Goal: Find specific page/section: Find specific page/section

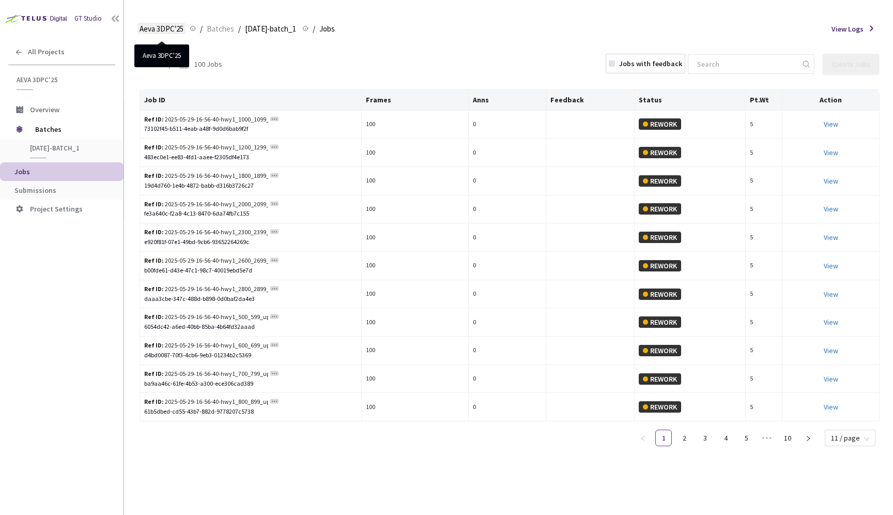
click at [165, 29] on span "Aeva 3DPC'25" at bounding box center [162, 29] width 44 height 12
click at [50, 109] on span "Overview" at bounding box center [44, 109] width 29 height 9
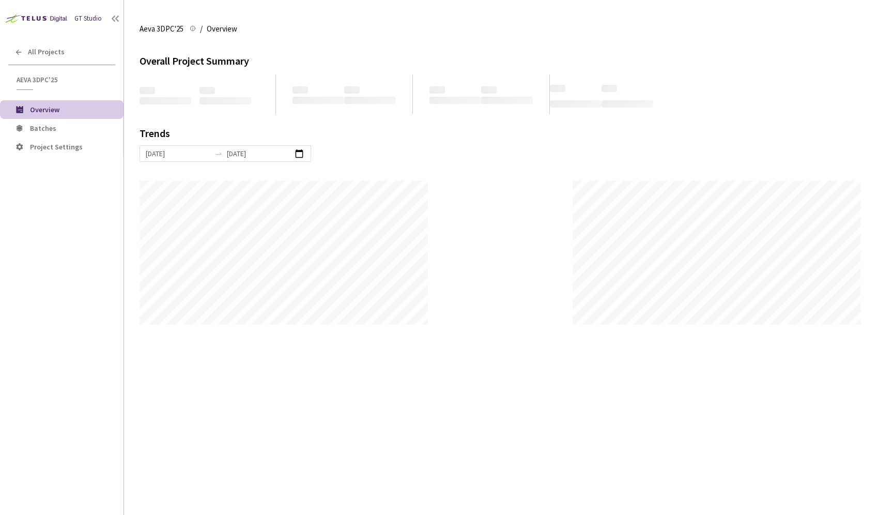
scroll to position [515, 893]
click at [53, 56] on span "All Projects" at bounding box center [46, 52] width 37 height 9
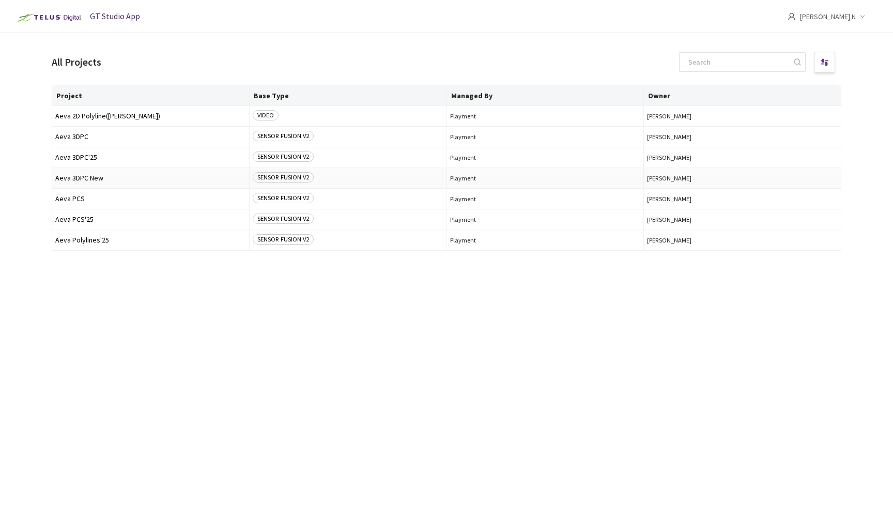
click at [92, 177] on span "Aeva 3DPC New" at bounding box center [150, 178] width 191 height 8
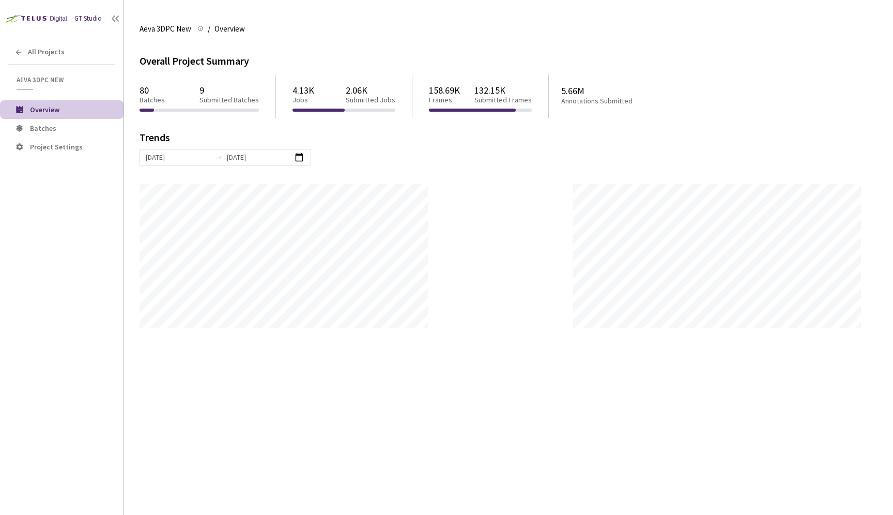
scroll to position [515, 893]
click at [55, 136] on li "Batches" at bounding box center [62, 128] width 124 height 19
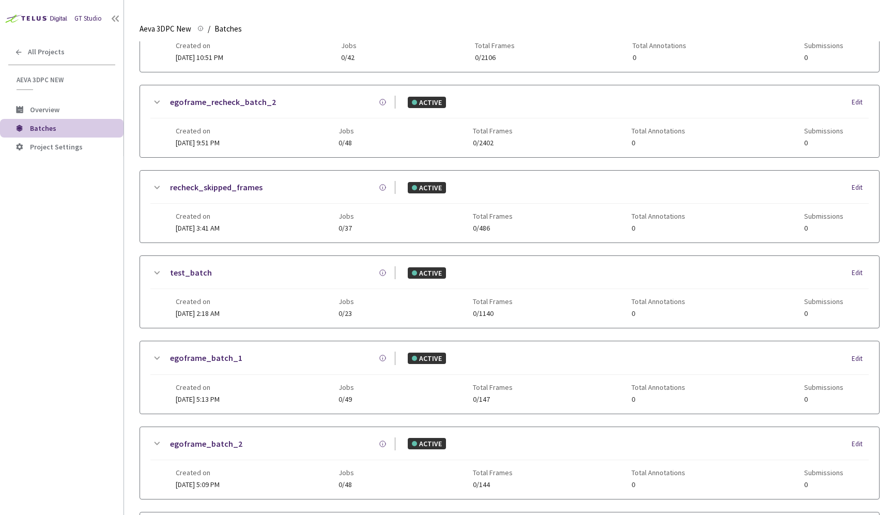
scroll to position [547, 0]
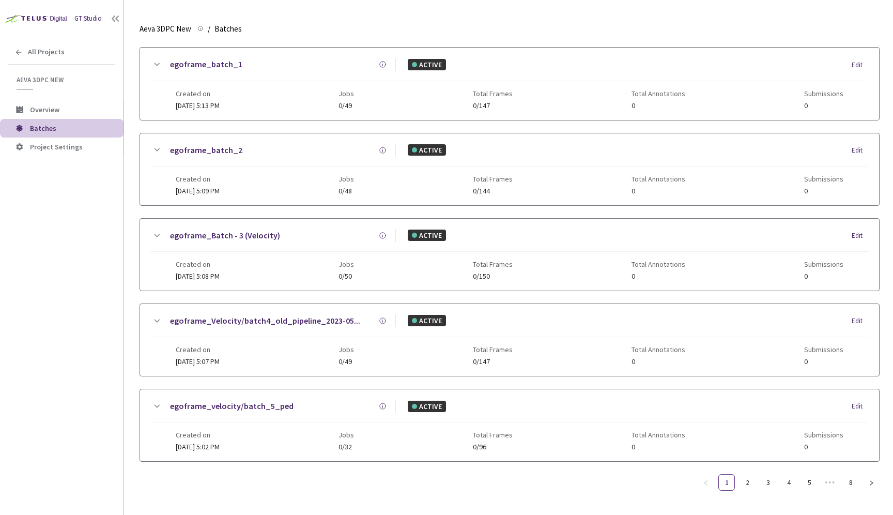
click at [751, 483] on div "Batches 80 Batches New Batch egoframe_recheck_3Batch - 3 (Velocity) ACTIVE Edit…" at bounding box center [510, 8] width 740 height 1013
click at [749, 476] on link "2" at bounding box center [748, 483] width 16 height 16
click at [768, 474] on div "egoframe_velocity/batch_6 ACTIVE Edit Created on 22 Aug, 2024 at 5:02 PM Jobs 0…" at bounding box center [510, 5] width 740 height 939
click at [727, 488] on link "1" at bounding box center [727, 483] width 16 height 16
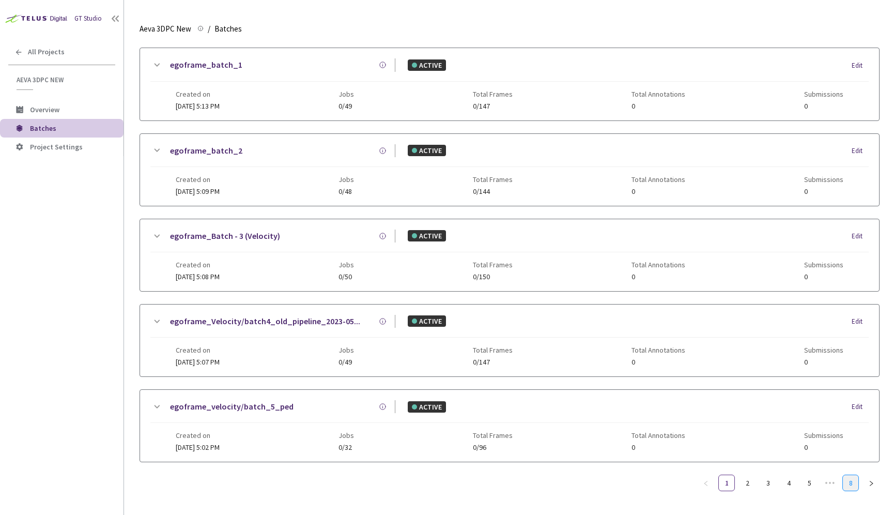
click at [845, 480] on link "8" at bounding box center [851, 483] width 16 height 16
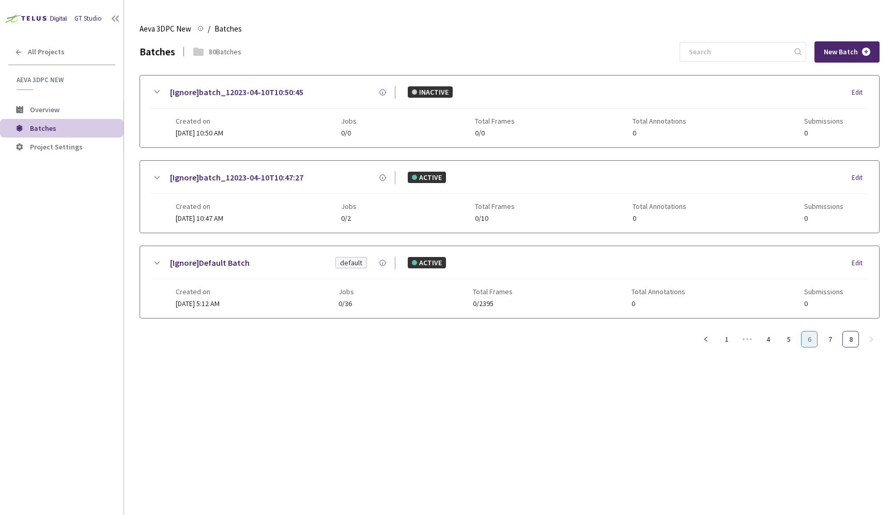
click at [814, 342] on link "6" at bounding box center [810, 339] width 16 height 16
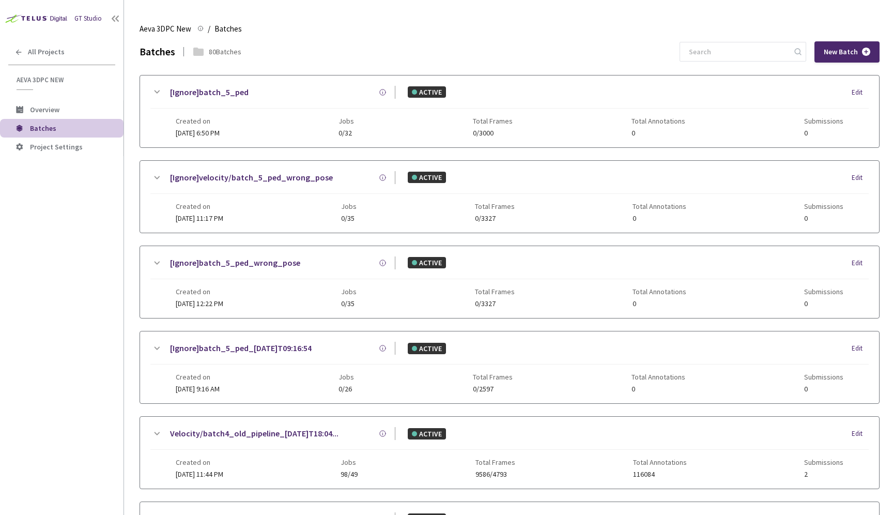
scroll to position [539, 0]
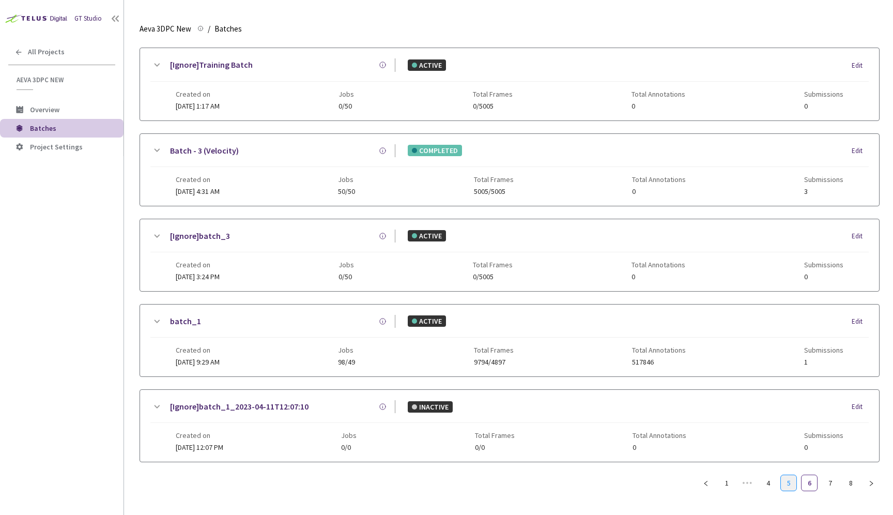
click at [788, 485] on link "5" at bounding box center [789, 483] width 16 height 16
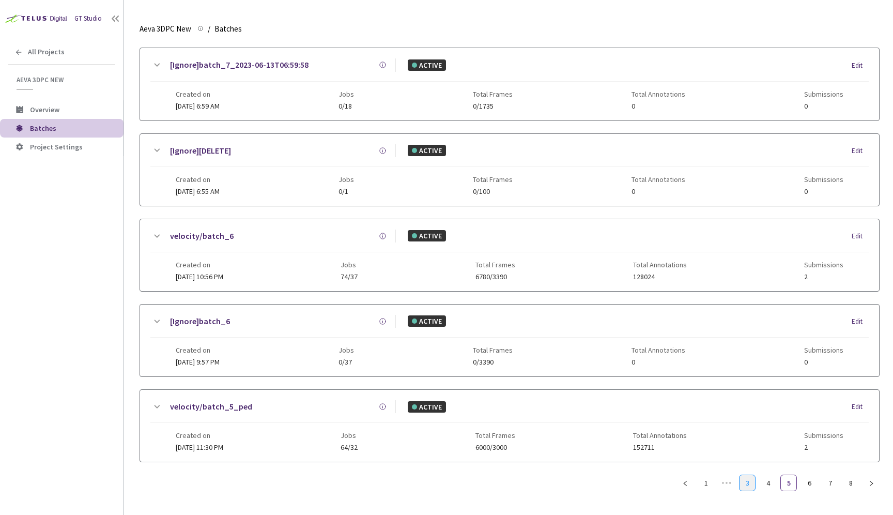
click at [746, 487] on link "3" at bounding box center [748, 483] width 16 height 16
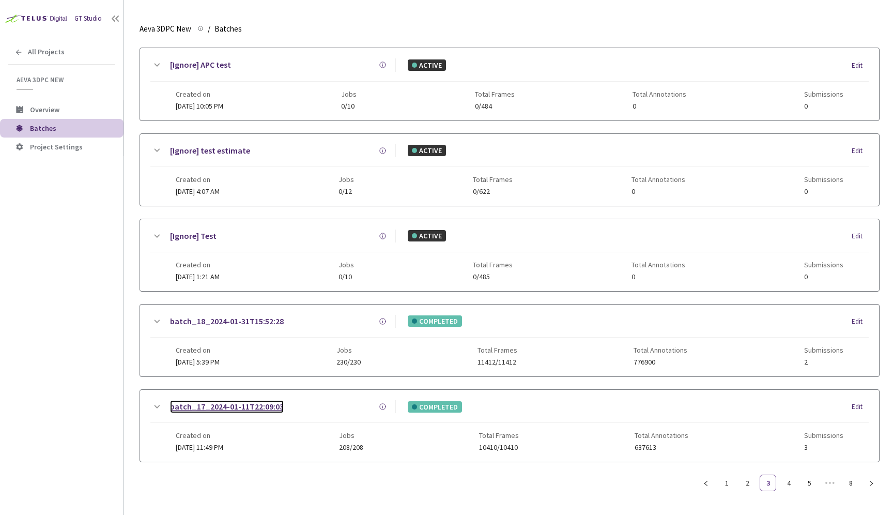
click at [237, 407] on link "batch_17_2024-01-11T22:09:03" at bounding box center [227, 406] width 114 height 13
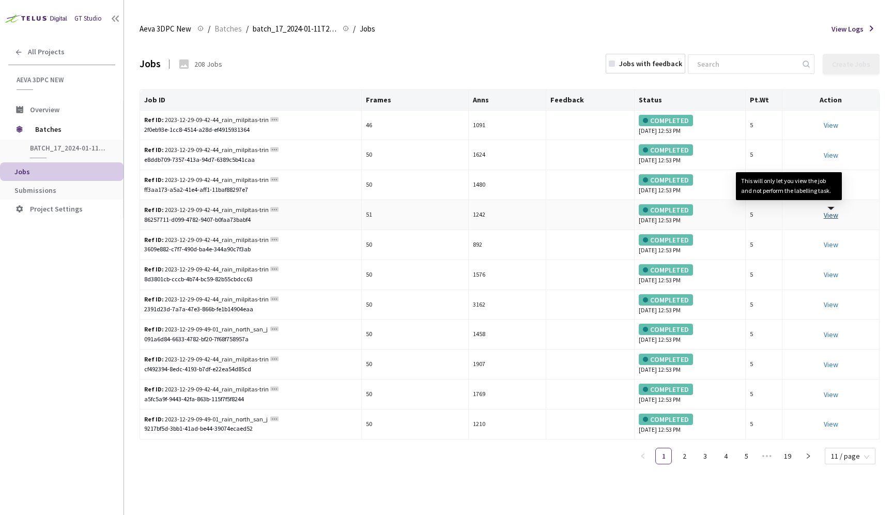
click at [830, 213] on link "View This will only let you view the job and not perform the labelling task." at bounding box center [831, 214] width 14 height 9
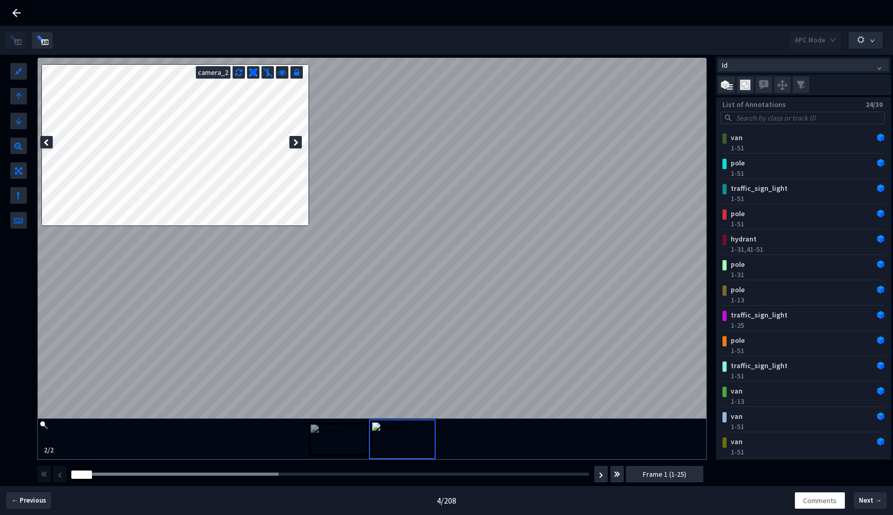
click at [14, 13] on icon at bounding box center [16, 13] width 8 height 8
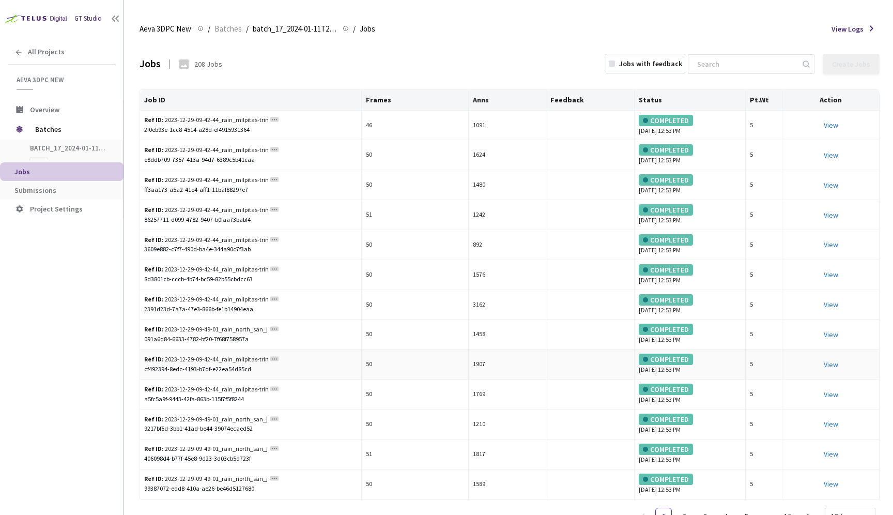
scroll to position [17, 0]
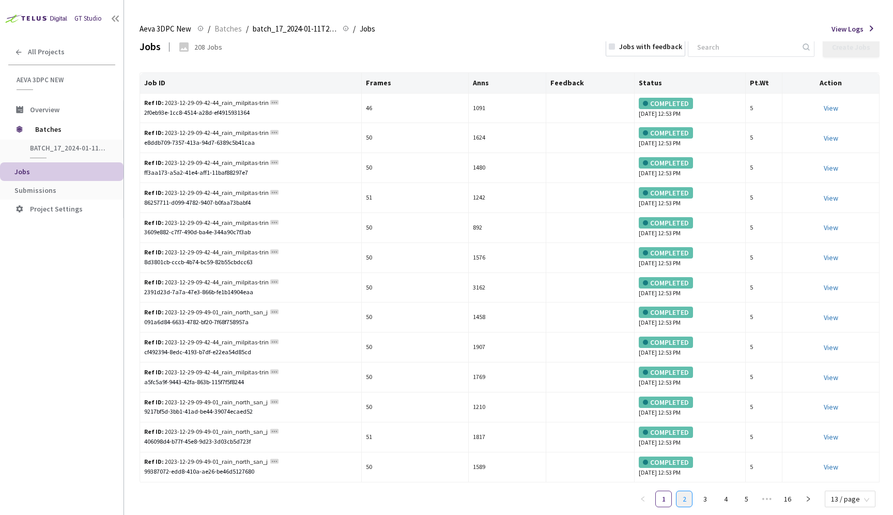
click at [686, 497] on link "2" at bounding box center [685, 499] width 16 height 16
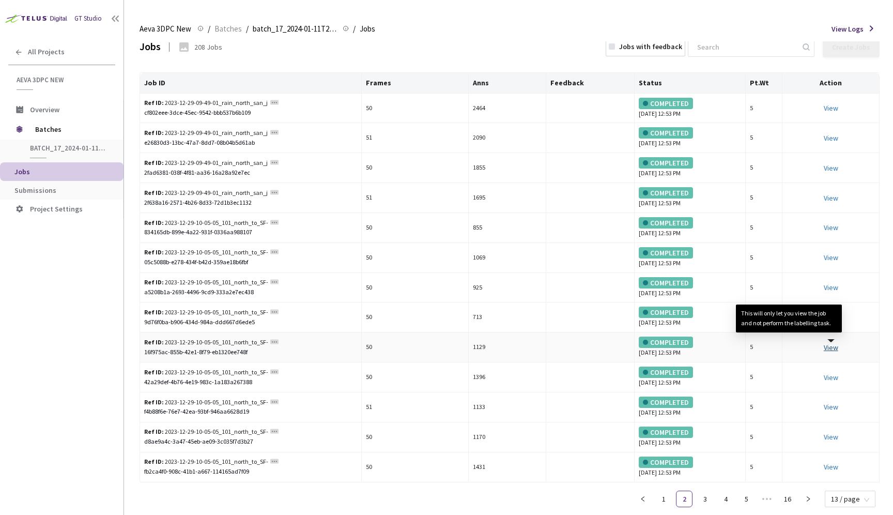
click at [832, 348] on link "View This will only let you view the job and not perform the labelling task." at bounding box center [831, 347] width 14 height 9
